Goal: Task Accomplishment & Management: Manage account settings

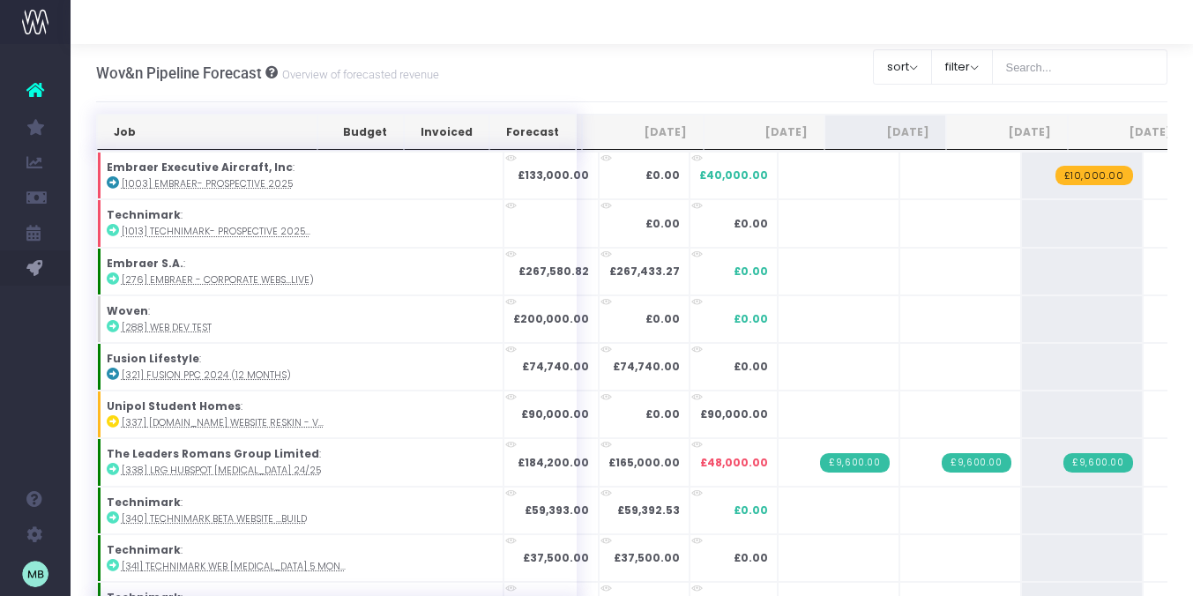
click at [281, 135] on th "Job" at bounding box center [207, 132] width 220 height 35
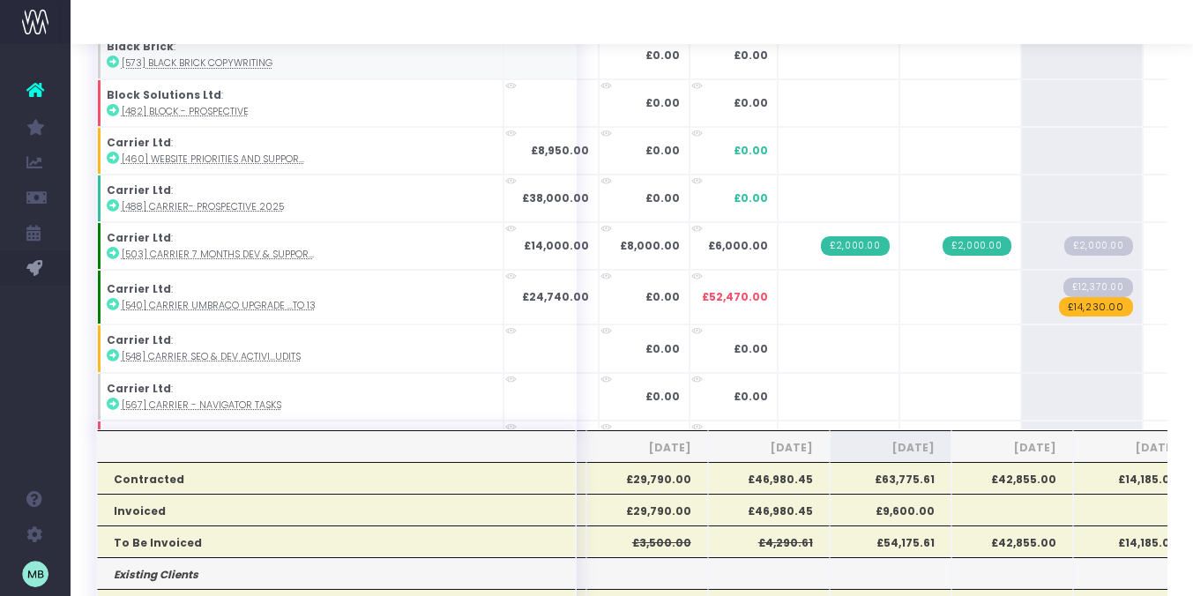
scroll to position [177, 0]
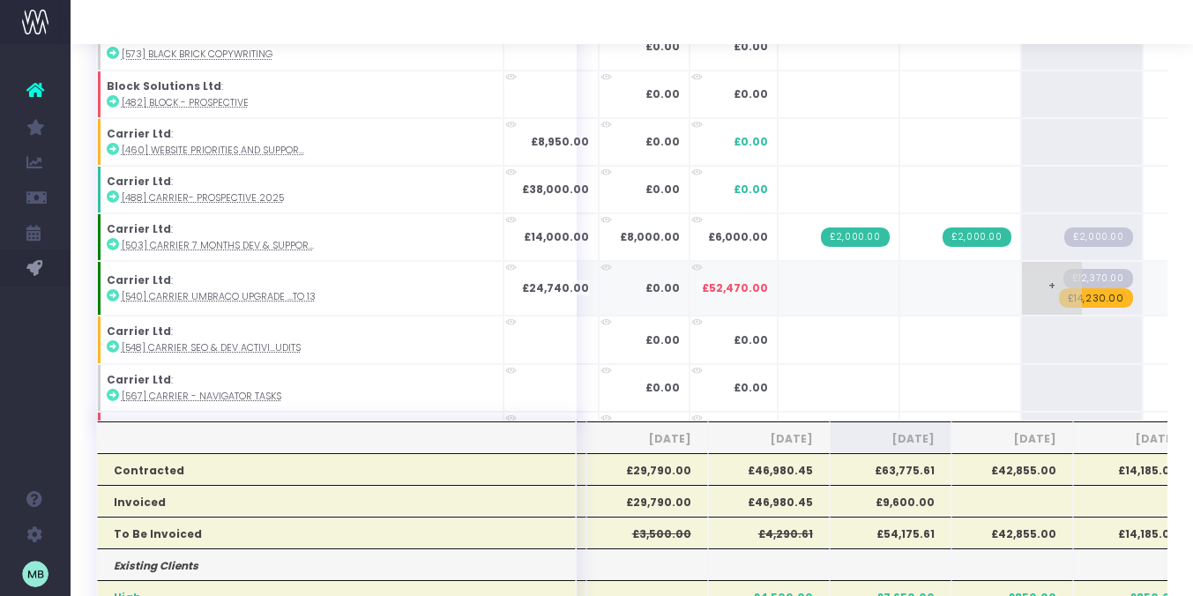
click at [1059, 301] on span "£14,230.00" at bounding box center [1096, 297] width 74 height 19
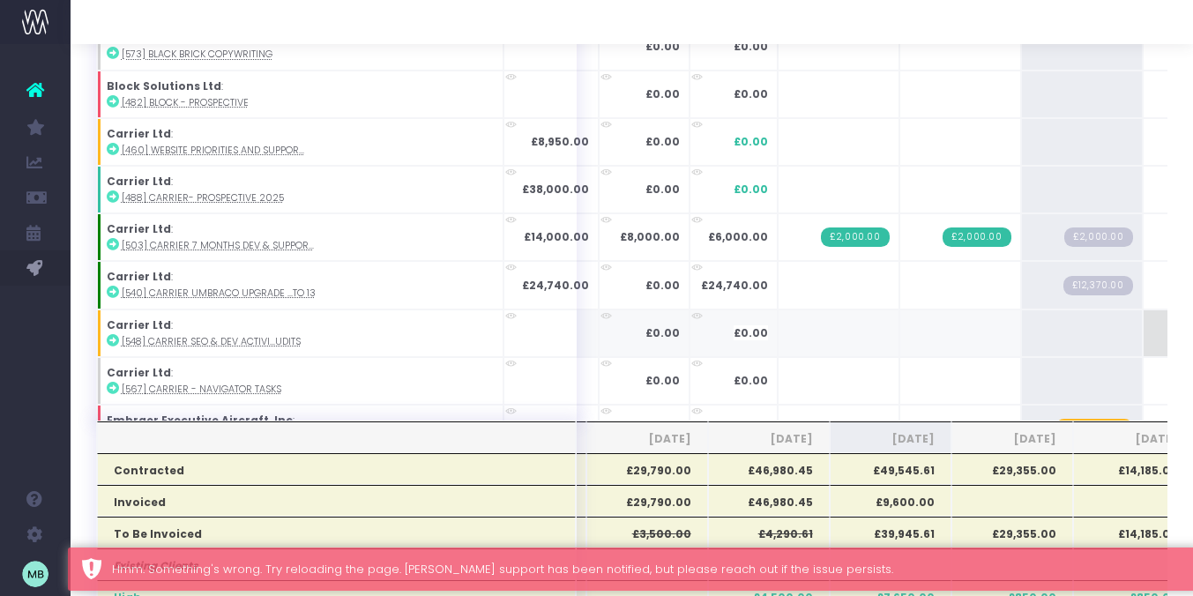
click at [1143, 340] on td "+" at bounding box center [1204, 334] width 122 height 48
click at [1021, 343] on td "+" at bounding box center [1082, 334] width 122 height 48
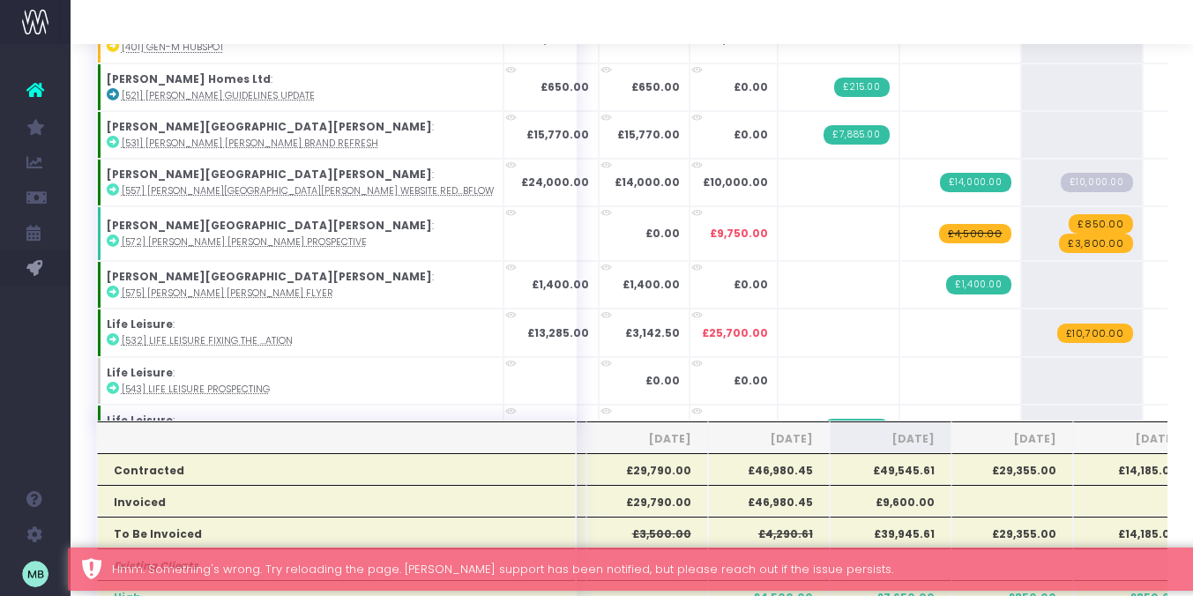
scroll to position [0, 0]
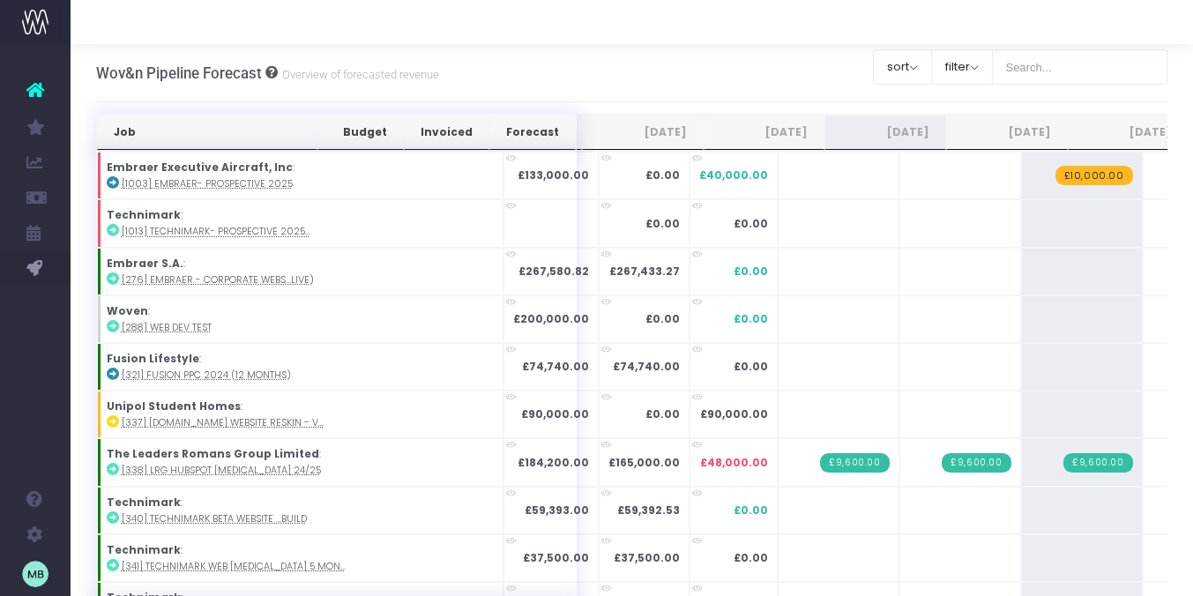
click at [278, 127] on th "Job" at bounding box center [207, 132] width 220 height 35
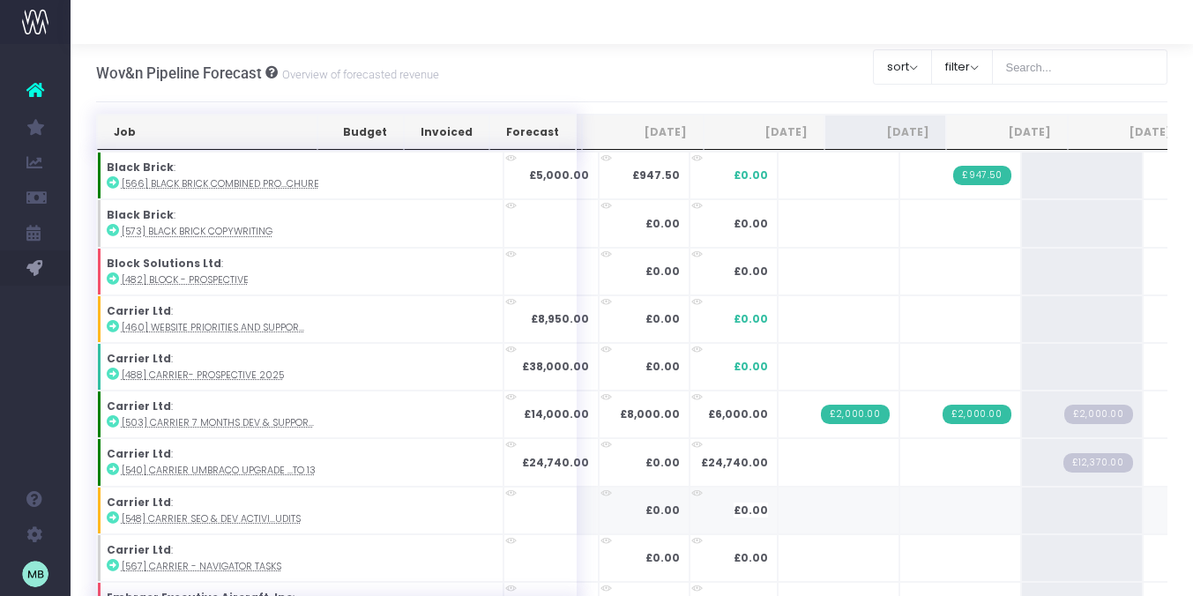
scroll to position [7, 0]
